Goal: Task Accomplishment & Management: Manage account settings

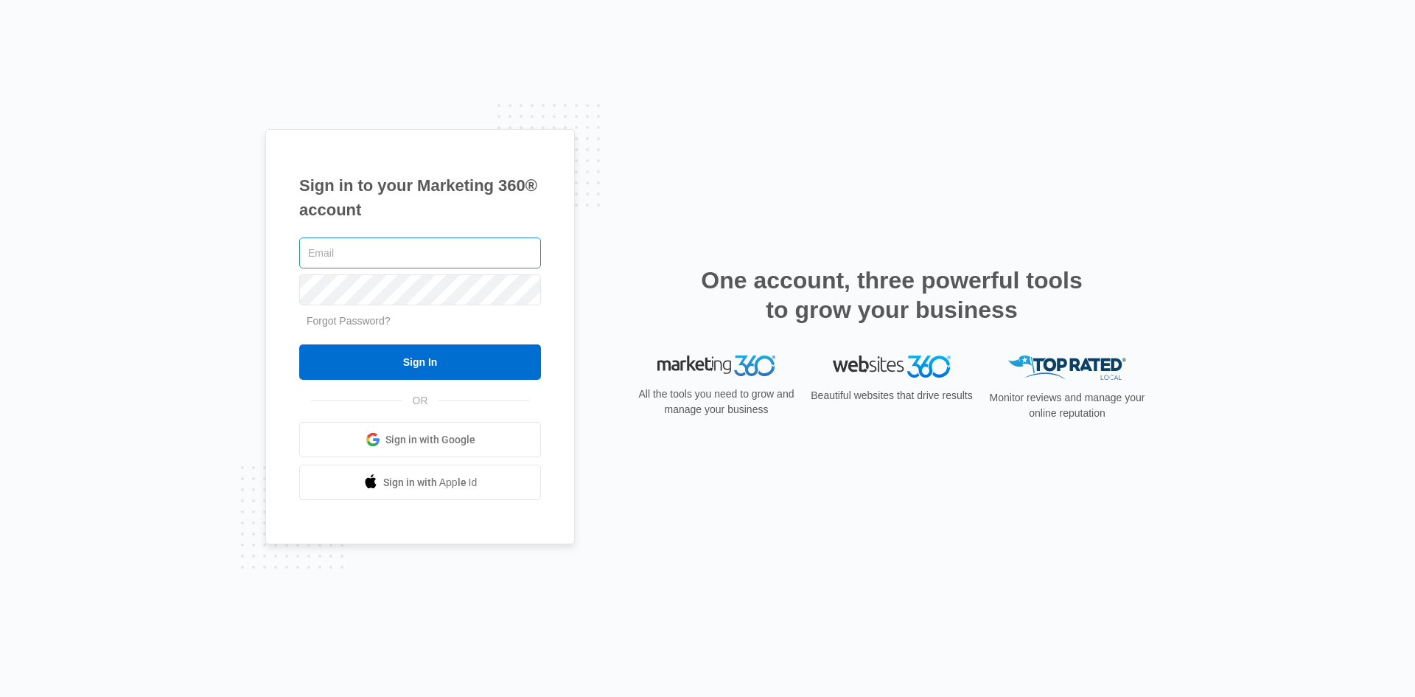
click at [388, 252] on input "text" at bounding box center [420, 252] width 242 height 31
type input "Jmunn@acehydroseeding.com"
click at [299, 344] on input "Sign In" at bounding box center [420, 361] width 242 height 35
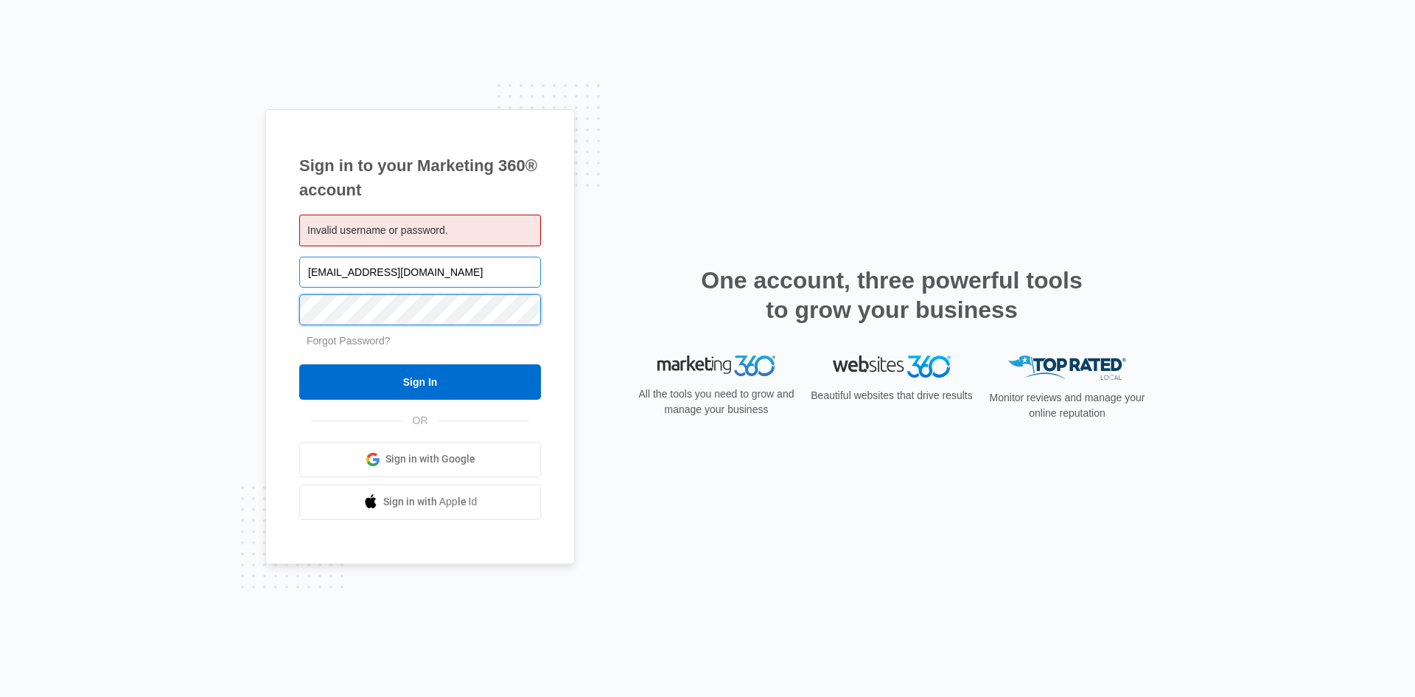
click at [299, 364] on input "Sign In" at bounding box center [420, 381] width 242 height 35
drag, startPoint x: 474, startPoint y: 269, endPoint x: 297, endPoint y: 250, distance: 178.0
click at [271, 266] on div "Sign in to your Marketing 360® account Invalid username or password. Jmunn@aceh…" at bounding box center [420, 336] width 310 height 455
type input "[EMAIL_ADDRESS][DOMAIN_NAME]"
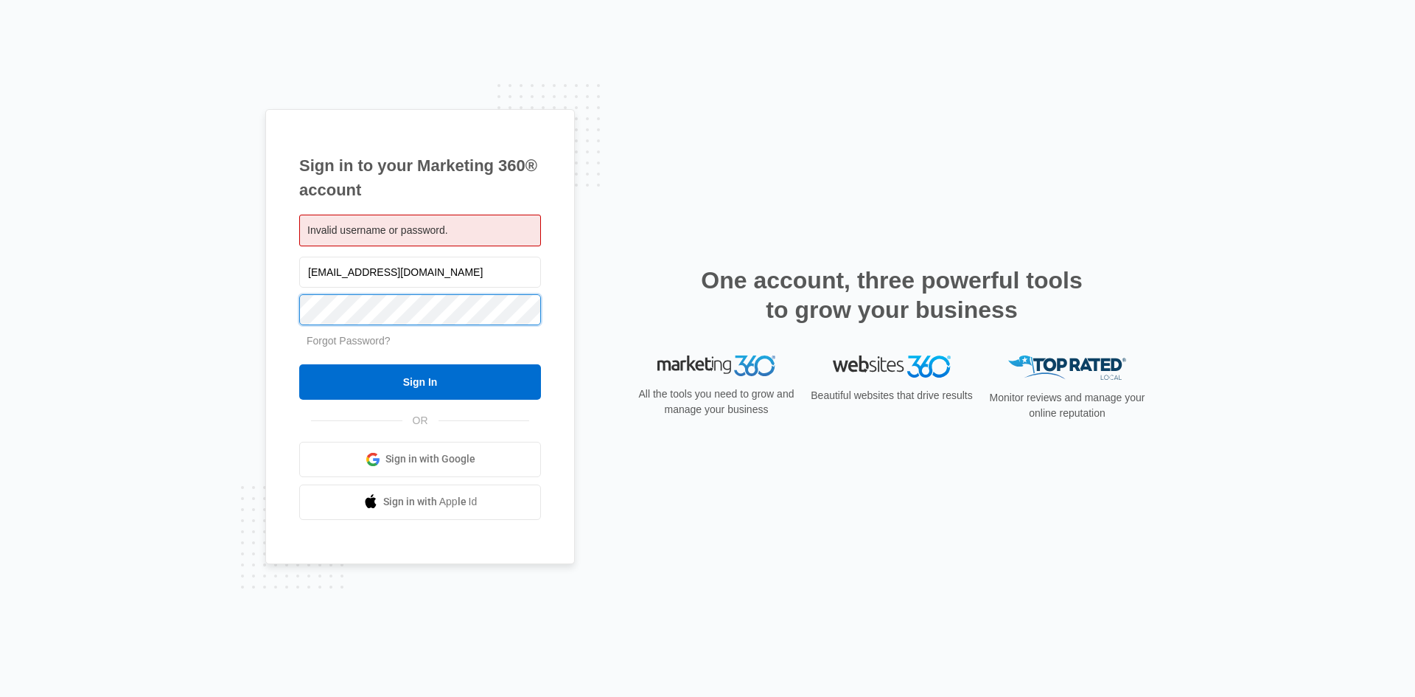
click at [299, 364] on input "Sign In" at bounding box center [420, 381] width 242 height 35
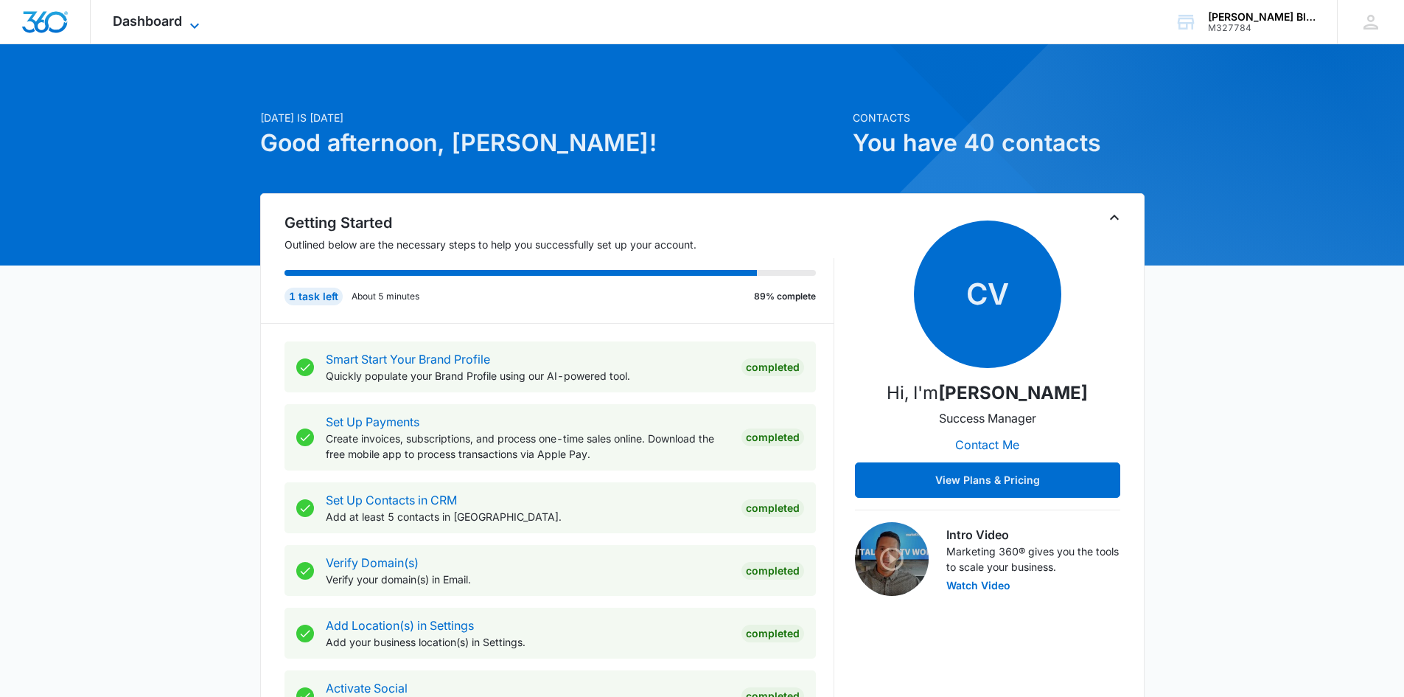
click at [167, 18] on span "Dashboard" at bounding box center [147, 20] width 69 height 15
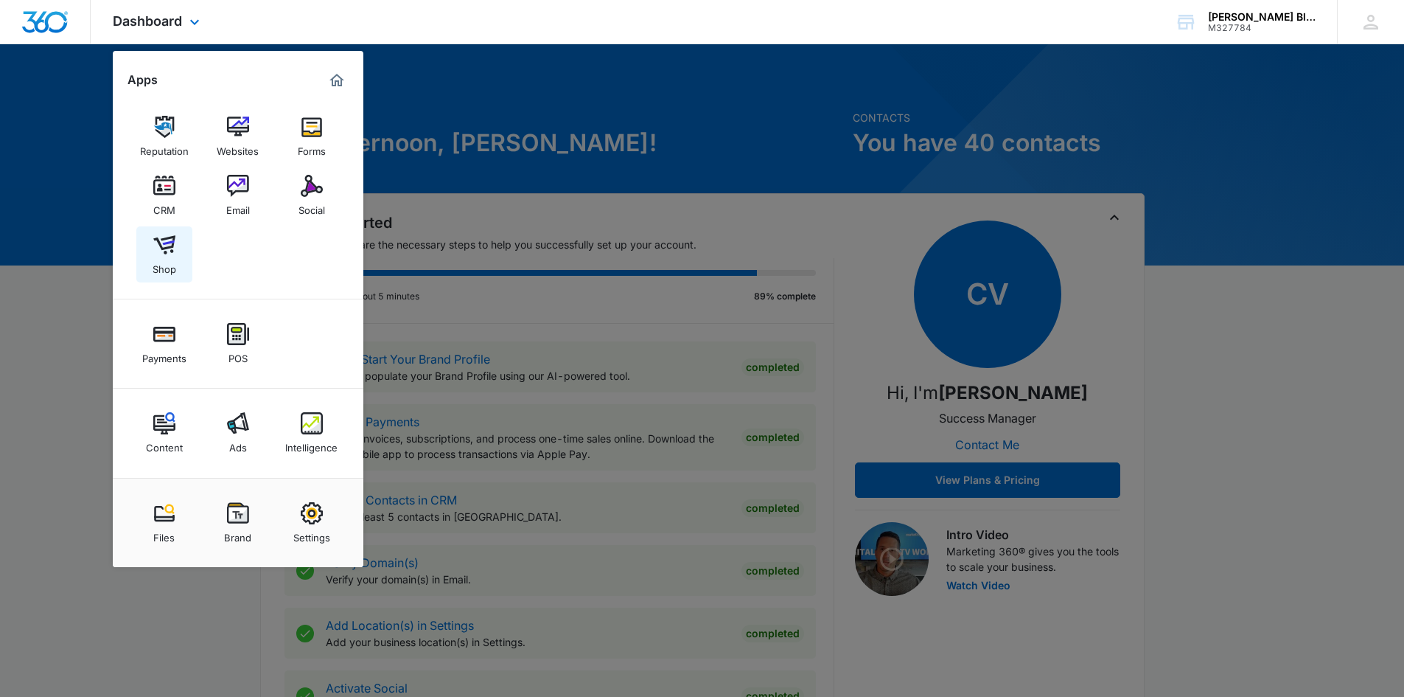
click at [159, 245] on img at bounding box center [164, 245] width 22 height 22
